Goal: Information Seeking & Learning: Find specific fact

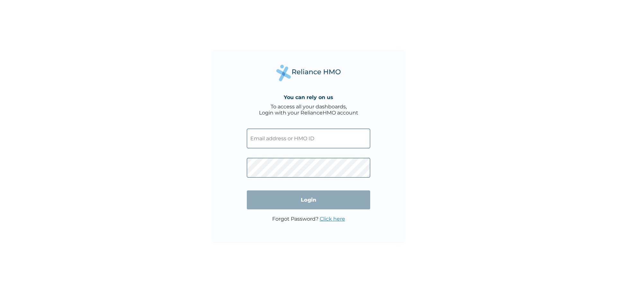
click at [284, 143] on input "text" at bounding box center [308, 138] width 123 height 20
paste input "CWM/10017/A"
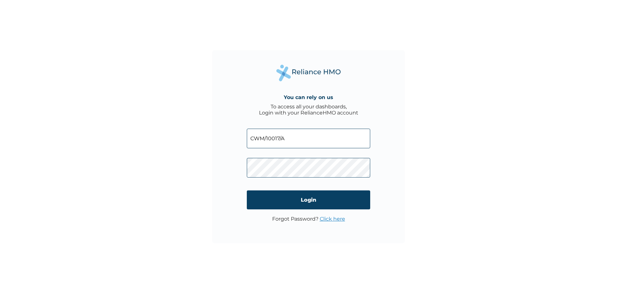
type input "CWM/10017/A"
click at [310, 197] on input "Login" at bounding box center [308, 199] width 123 height 19
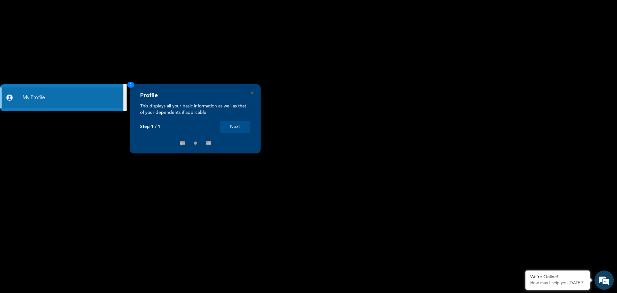
click at [234, 129] on button "Next" at bounding box center [235, 127] width 31 height 12
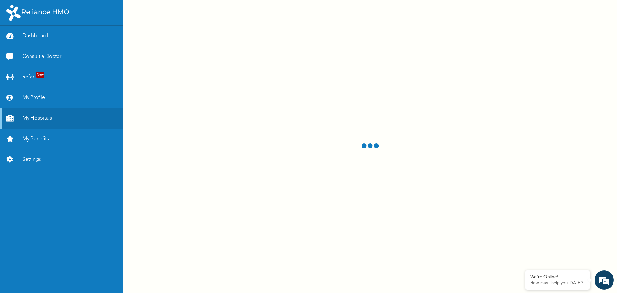
click at [89, 37] on link "Dashboard" at bounding box center [61, 36] width 123 height 21
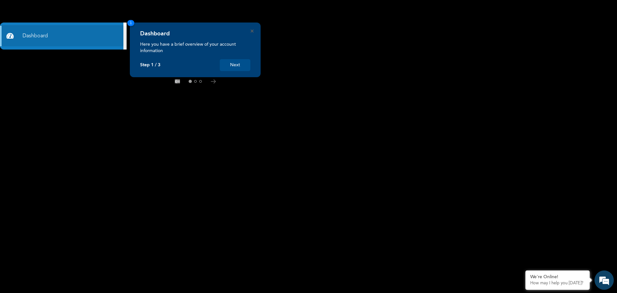
click at [249, 64] on button "Next" at bounding box center [235, 65] width 31 height 12
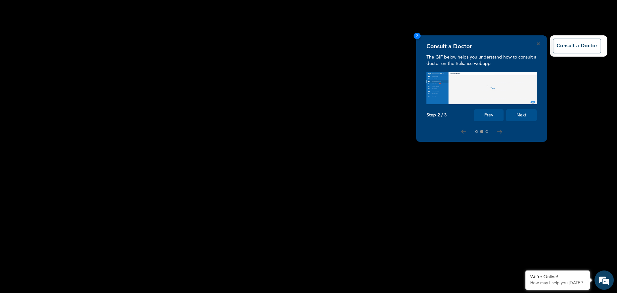
click at [520, 115] on button "Next" at bounding box center [521, 115] width 31 height 12
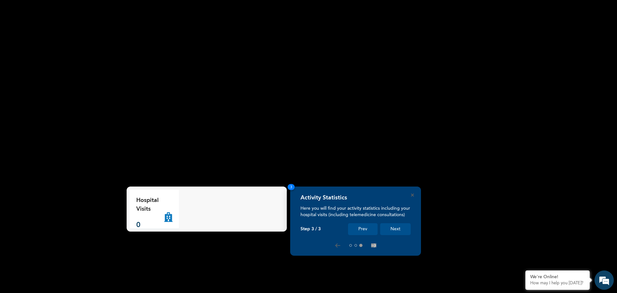
click at [398, 227] on button "Next" at bounding box center [395, 229] width 31 height 12
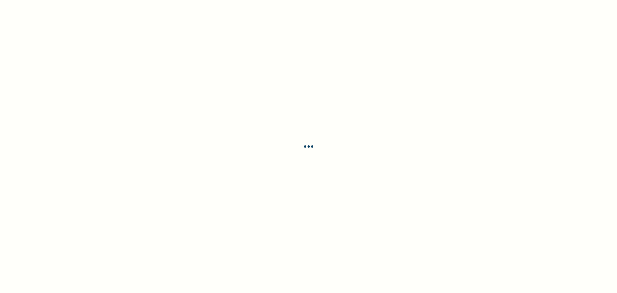
click at [398, 228] on div at bounding box center [308, 146] width 617 height 293
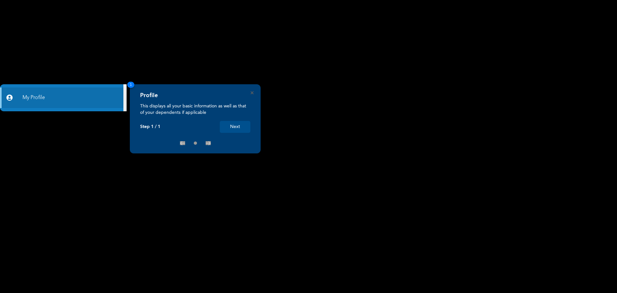
click at [234, 126] on button "Next" at bounding box center [235, 127] width 31 height 12
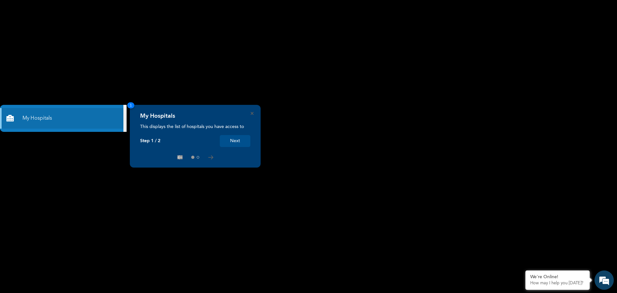
click at [243, 141] on button "Next" at bounding box center [235, 141] width 31 height 12
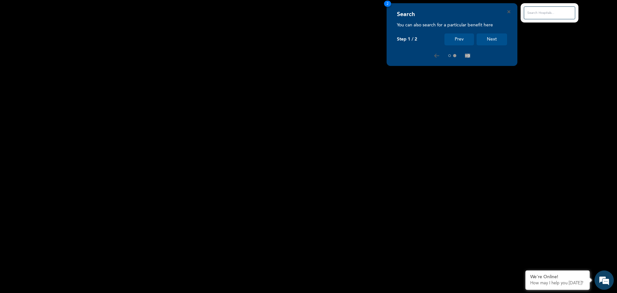
click at [501, 40] on button "Next" at bounding box center [491, 39] width 31 height 12
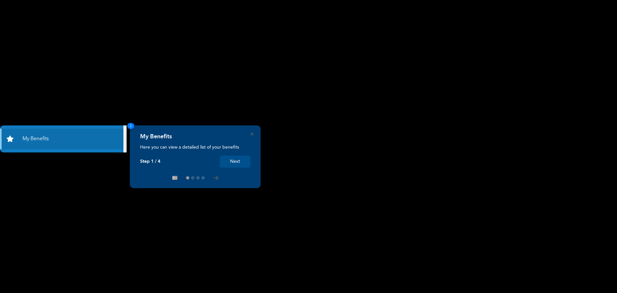
click at [227, 162] on button "Next" at bounding box center [235, 161] width 31 height 12
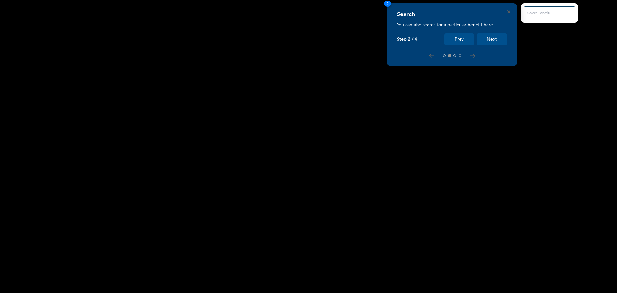
click at [499, 38] on button "Next" at bounding box center [491, 39] width 31 height 12
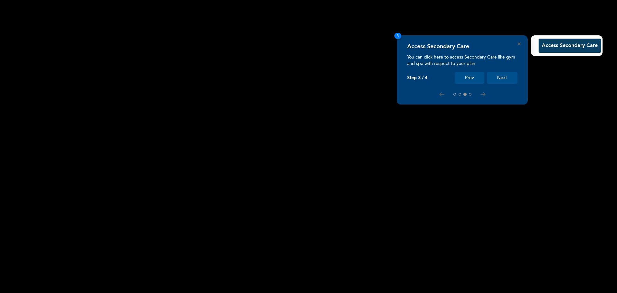
click at [509, 76] on button "Next" at bounding box center [501, 78] width 31 height 12
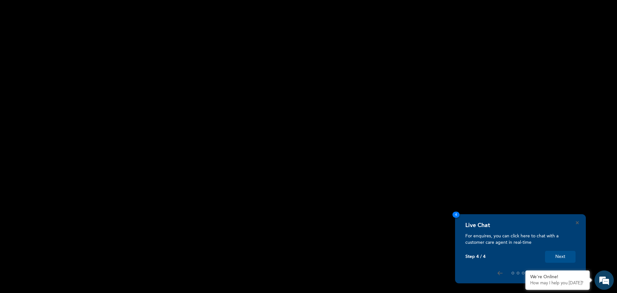
click at [566, 258] on button "Next" at bounding box center [560, 256] width 31 height 12
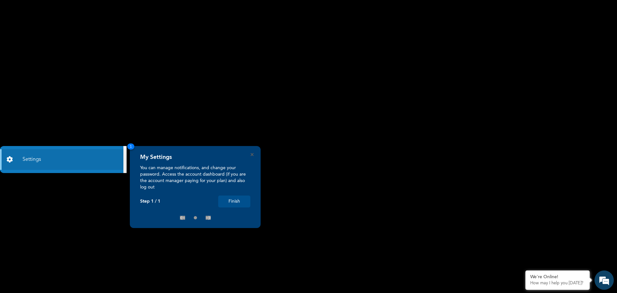
click at [245, 200] on button "Finish" at bounding box center [234, 201] width 32 height 12
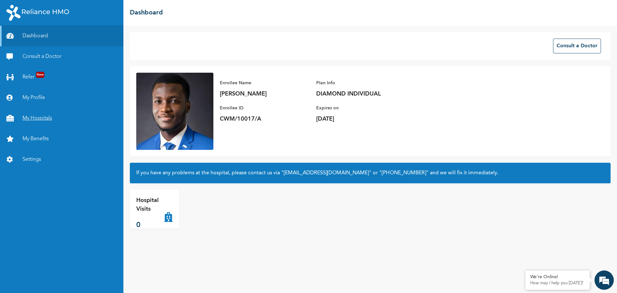
click at [48, 120] on link "My Hospitals" at bounding box center [61, 118] width 123 height 21
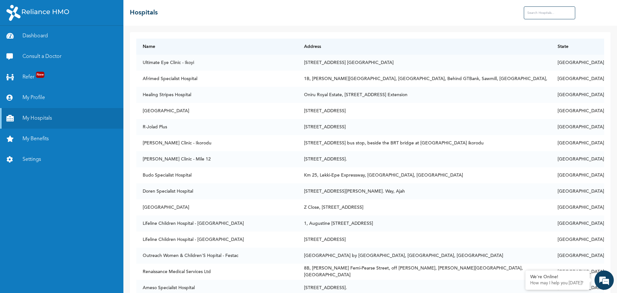
click at [545, 15] on input "text" at bounding box center [548, 12] width 51 height 13
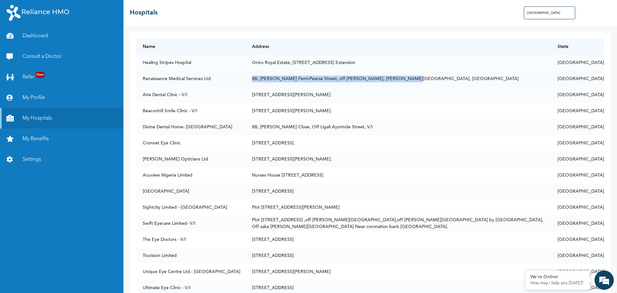
drag, startPoint x: 424, startPoint y: 79, endPoint x: 276, endPoint y: 82, distance: 148.1
click at [276, 82] on td "8B, [PERSON_NAME] Femi-Pearse Street, off [PERSON_NAME], [PERSON_NAME][GEOGRAPH…" at bounding box center [397, 79] width 305 height 16
copy td "8B, [PERSON_NAME] Femi-Pearse Street, off [PERSON_NAME], [PERSON_NAME][GEOGRAPH…"
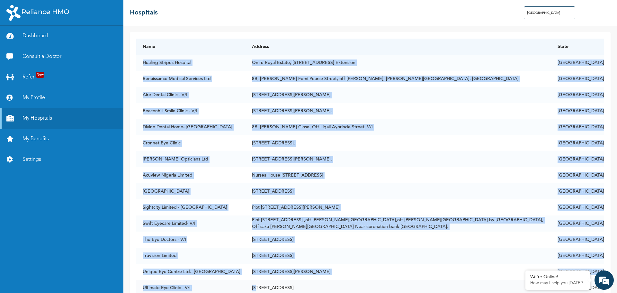
drag, startPoint x: 143, startPoint y: 61, endPoint x: 286, endPoint y: 281, distance: 262.5
drag, startPoint x: 490, startPoint y: 70, endPoint x: 497, endPoint y: 64, distance: 9.3
click at [490, 70] on td "Oniru Royal Estate, [STREET_ADDRESS] Extension" at bounding box center [397, 63] width 305 height 16
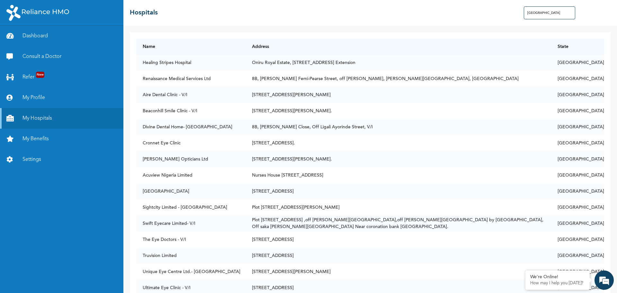
click at [527, 13] on input "[GEOGRAPHIC_DATA]" at bounding box center [548, 12] width 51 height 13
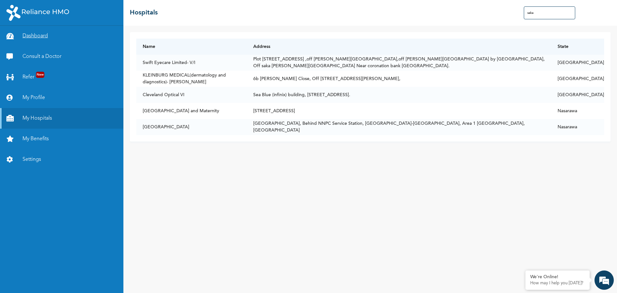
type input "saka"
click at [44, 41] on link "Dashboard" at bounding box center [61, 36] width 123 height 21
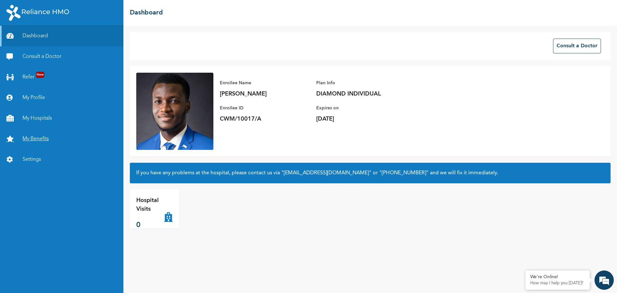
click at [35, 137] on link "My Benefits" at bounding box center [61, 138] width 123 height 21
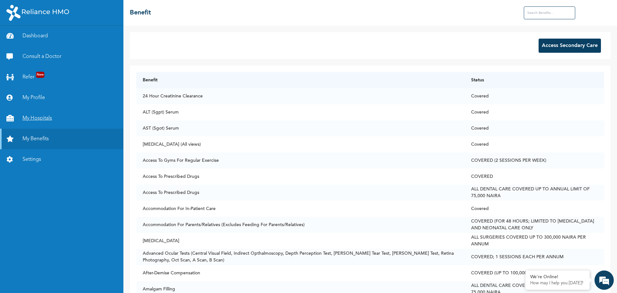
click at [31, 119] on link "My Hospitals" at bounding box center [61, 118] width 123 height 21
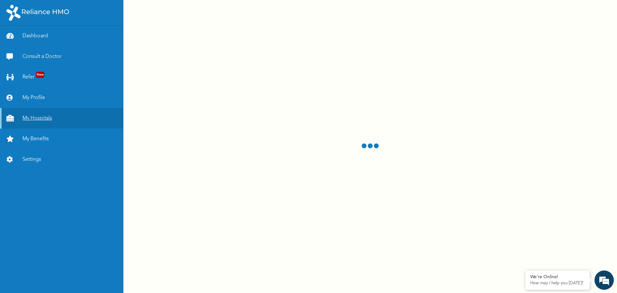
click at [48, 116] on link "My Hospitals" at bounding box center [61, 118] width 123 height 21
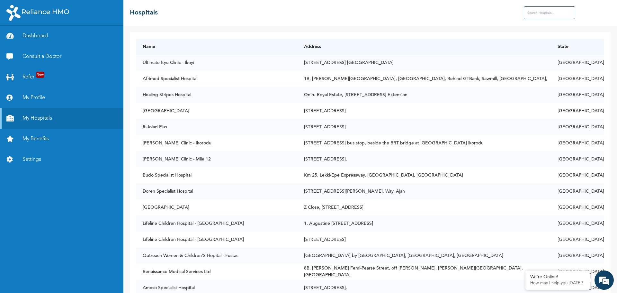
click at [547, 14] on input "text" at bounding box center [548, 12] width 51 height 13
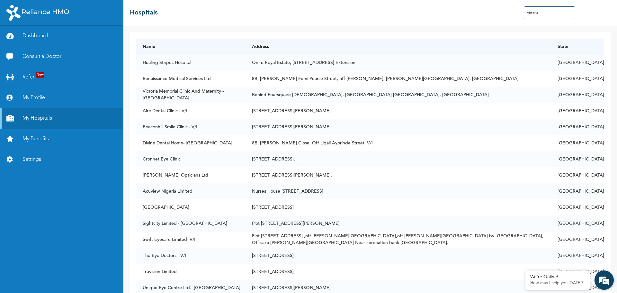
type input "victoria"
click at [605, 280] on em at bounding box center [603, 279] width 17 height 17
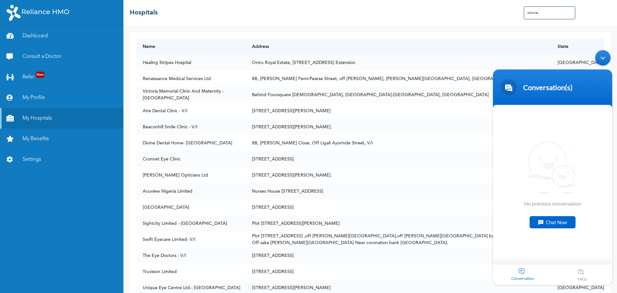
click at [581, 276] on div "FAQs" at bounding box center [582, 274] width 60 height 20
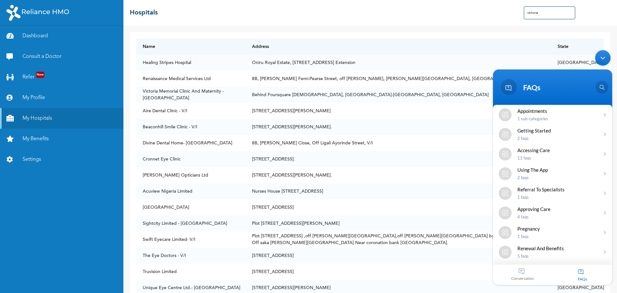
click at [526, 274] on div "Conversation" at bounding box center [523, 274] width 60 height 20
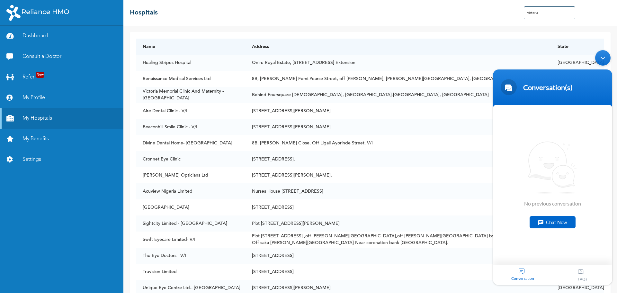
click at [605, 58] on div "Minimize live chat window" at bounding box center [602, 57] width 15 height 15
